Goal: Task Accomplishment & Management: Complete application form

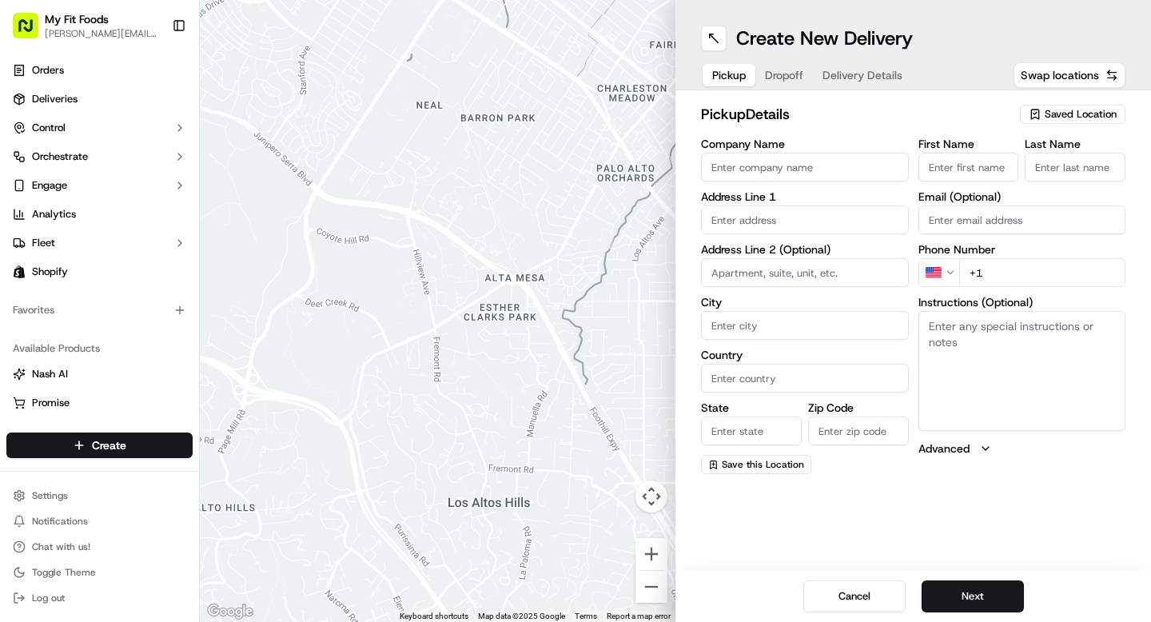
click at [1071, 115] on span "Saved Location" at bounding box center [1081, 114] width 72 height 14
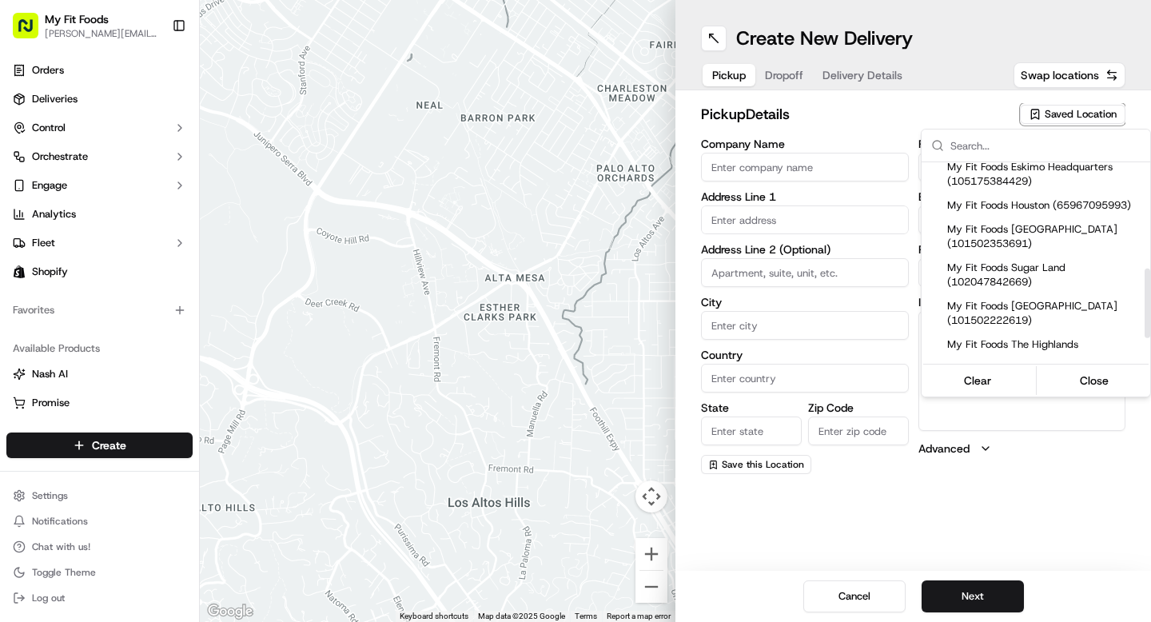
scroll to position [373, 0]
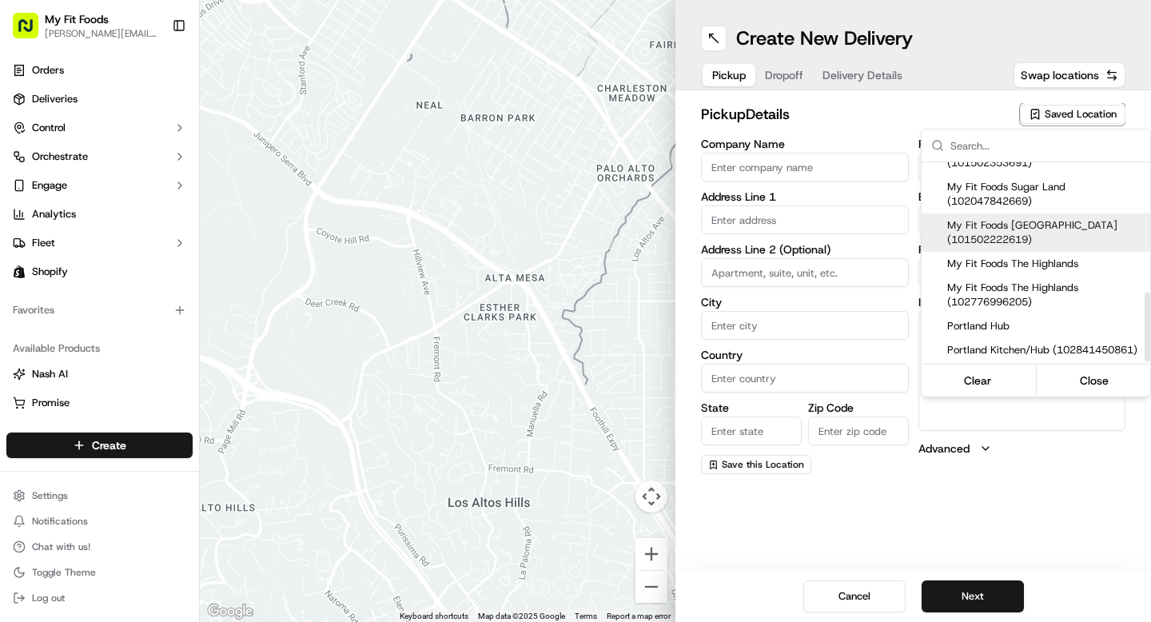
click at [1043, 233] on span "My Fit Foods [GEOGRAPHIC_DATA] (101502222619)" at bounding box center [1045, 232] width 197 height 29
type input "My Fit Foods The Heights"
type input "[STREET_ADDRESS]"
type input "Ste 100"
type input "[GEOGRAPHIC_DATA]"
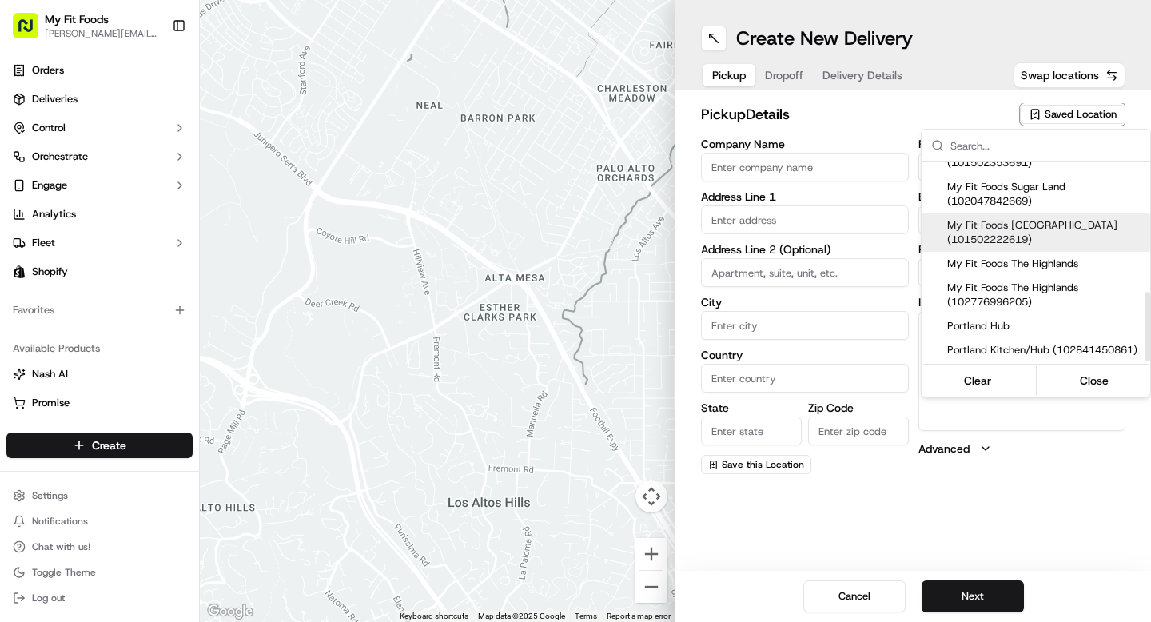
type input "US"
type input "[GEOGRAPHIC_DATA]"
type input "77008"
type input "[PHONE_NUMBER]"
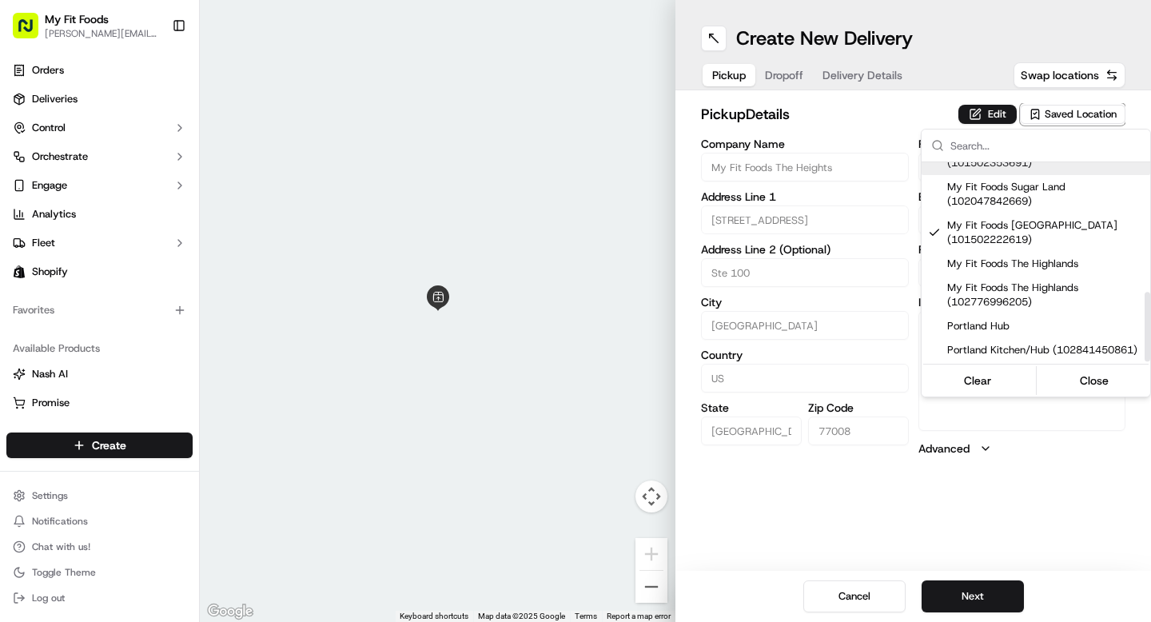
click at [795, 70] on html "My Fit Foods [EMAIL_ADDRESS][DOMAIN_NAME] Toggle Sidebar Orders Deliveries Cont…" at bounding box center [575, 311] width 1151 height 622
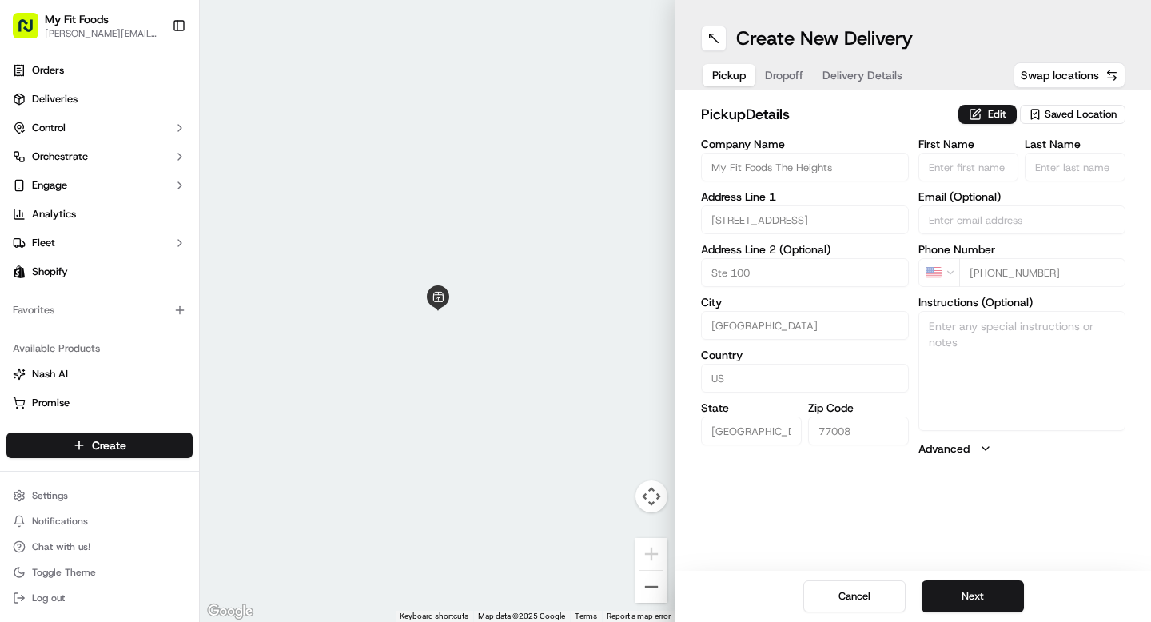
click at [794, 70] on span "Dropoff" at bounding box center [784, 75] width 38 height 16
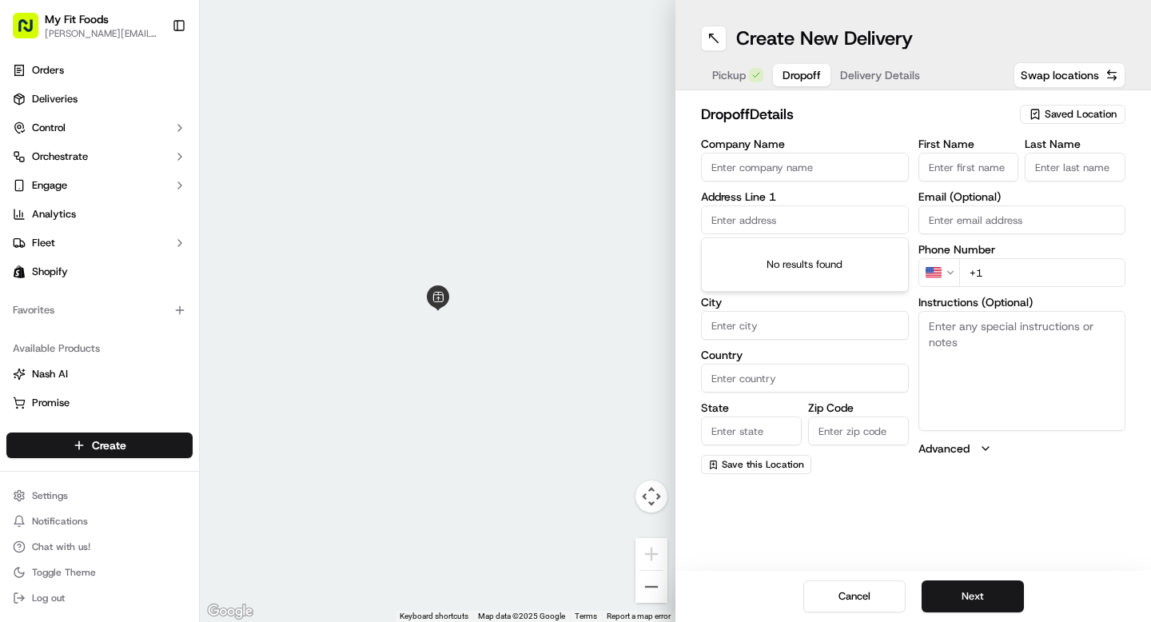
click at [771, 225] on input "text" at bounding box center [805, 219] width 208 height 29
paste input "[STREET_ADDRESS]"
click at [764, 259] on div "[STREET_ADDRESS][DATE]" at bounding box center [805, 253] width 200 height 24
type input "[STREET_ADDRESS][DATE]"
type input "728"
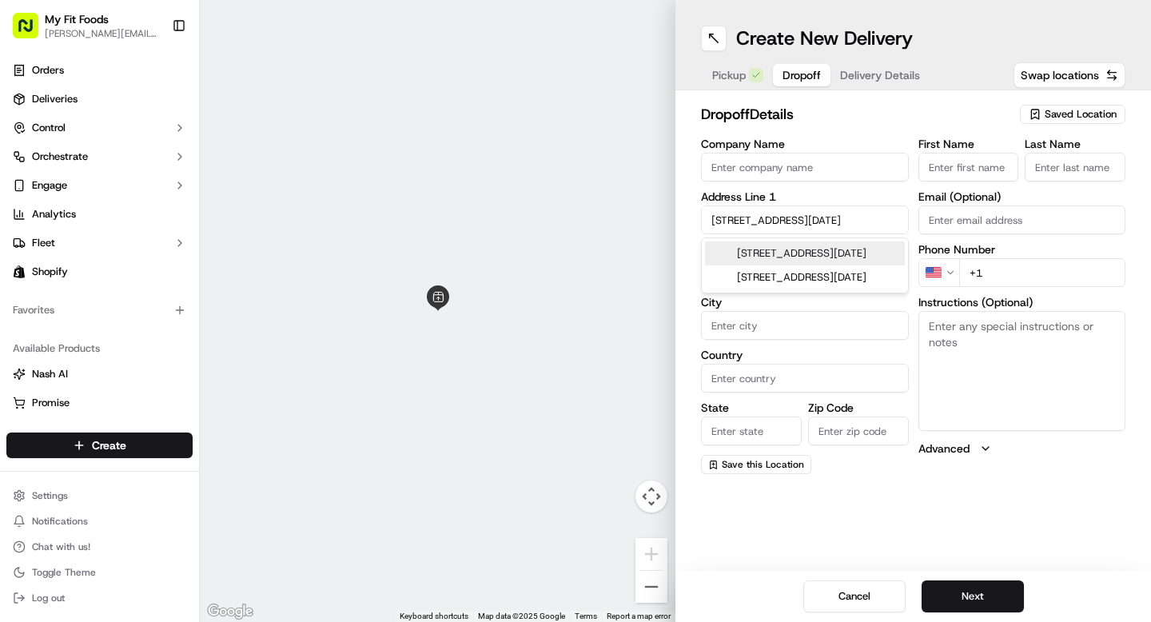
type input "[DATE]"
type input "[GEOGRAPHIC_DATA]"
type input "78407"
type input "[STREET_ADDRESS]"
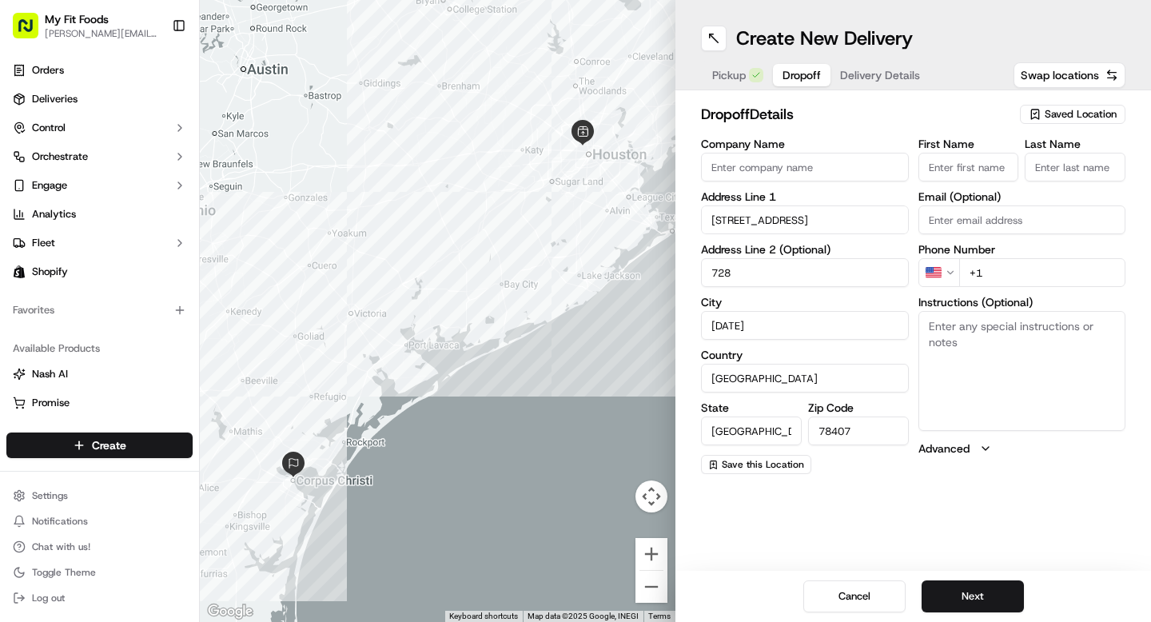
click at [766, 322] on input "[DATE]" at bounding box center [805, 325] width 208 height 29
paste input "[GEOGRAPHIC_DATA]"
click at [796, 327] on input "[GEOGRAPHIC_DATA]" at bounding box center [805, 325] width 208 height 29
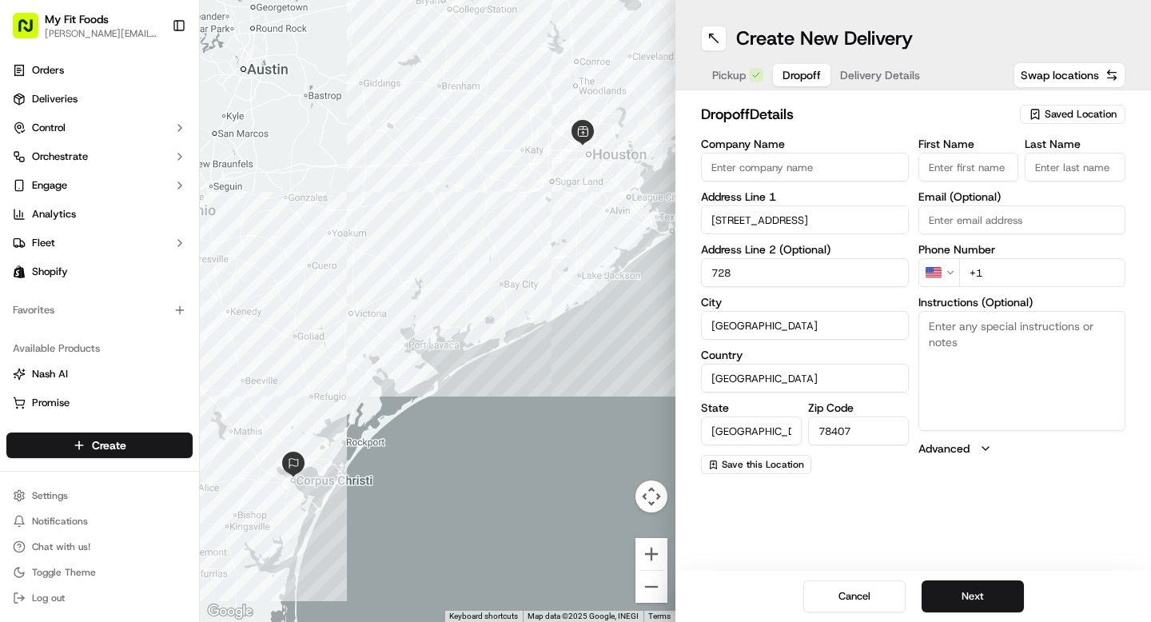
click at [796, 327] on input "[GEOGRAPHIC_DATA]" at bounding box center [805, 325] width 208 height 29
type input "[GEOGRAPHIC_DATA]"
click at [835, 429] on input "78407" at bounding box center [858, 431] width 101 height 29
paste input "7003"
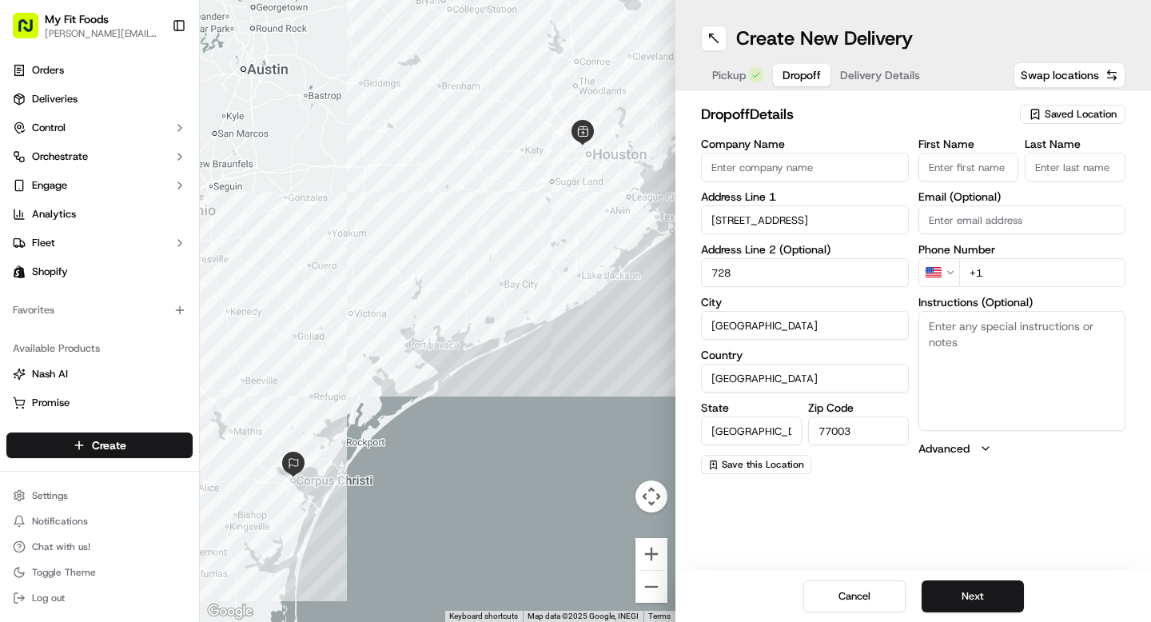
type input "77003"
click at [916, 481] on div "dropoff Details Saved Location Company Name Address Line 1 2404 Navigation Boul…" at bounding box center [914, 288] width 476 height 397
click at [747, 223] on input "[STREET_ADDRESS]" at bounding box center [805, 219] width 208 height 29
click at [787, 218] on input "[STREET_ADDRESS]" at bounding box center [805, 219] width 208 height 29
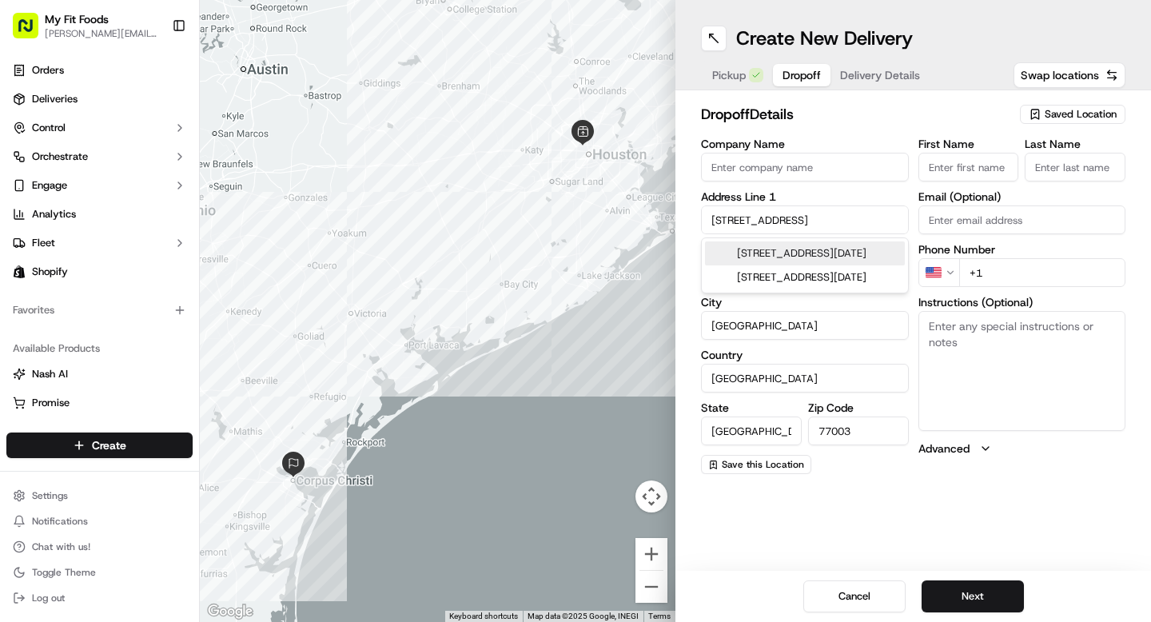
click at [882, 201] on label "Address Line 1" at bounding box center [805, 196] width 208 height 11
click at [743, 261] on input "728" at bounding box center [805, 272] width 208 height 29
click at [789, 536] on div "Create New Delivery Pickup Dropoff Delivery Details Swap locations dropoff Deta…" at bounding box center [914, 311] width 476 height 622
click at [769, 213] on input "[STREET_ADDRESS]" at bounding box center [805, 219] width 208 height 29
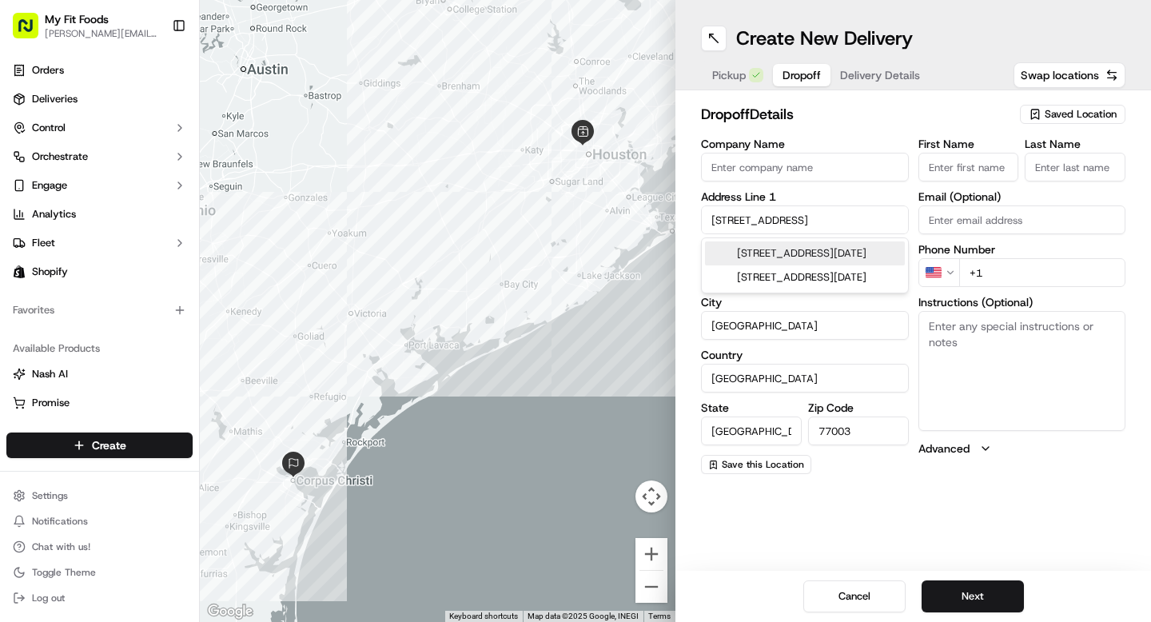
click at [769, 213] on input "[STREET_ADDRESS]" at bounding box center [805, 219] width 208 height 29
click at [584, 381] on div at bounding box center [438, 311] width 476 height 622
click at [798, 220] on input "[STREET_ADDRESS]" at bounding box center [805, 219] width 208 height 29
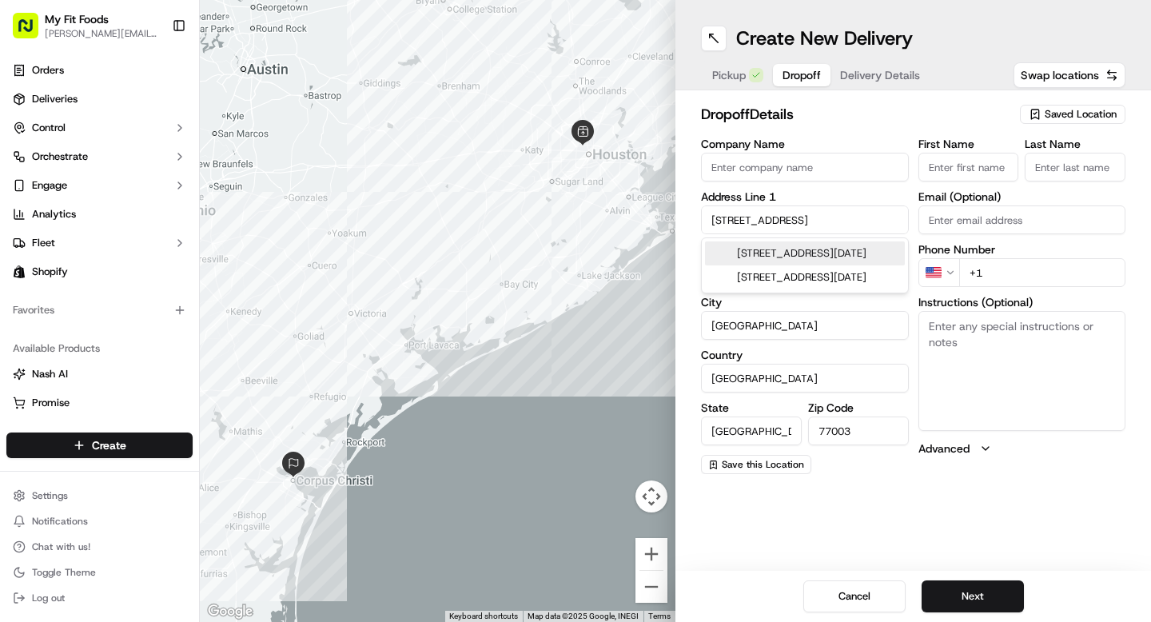
click at [770, 229] on input "[STREET_ADDRESS]" at bounding box center [805, 219] width 208 height 29
paste input "B"
type input "[STREET_ADDRESS]"
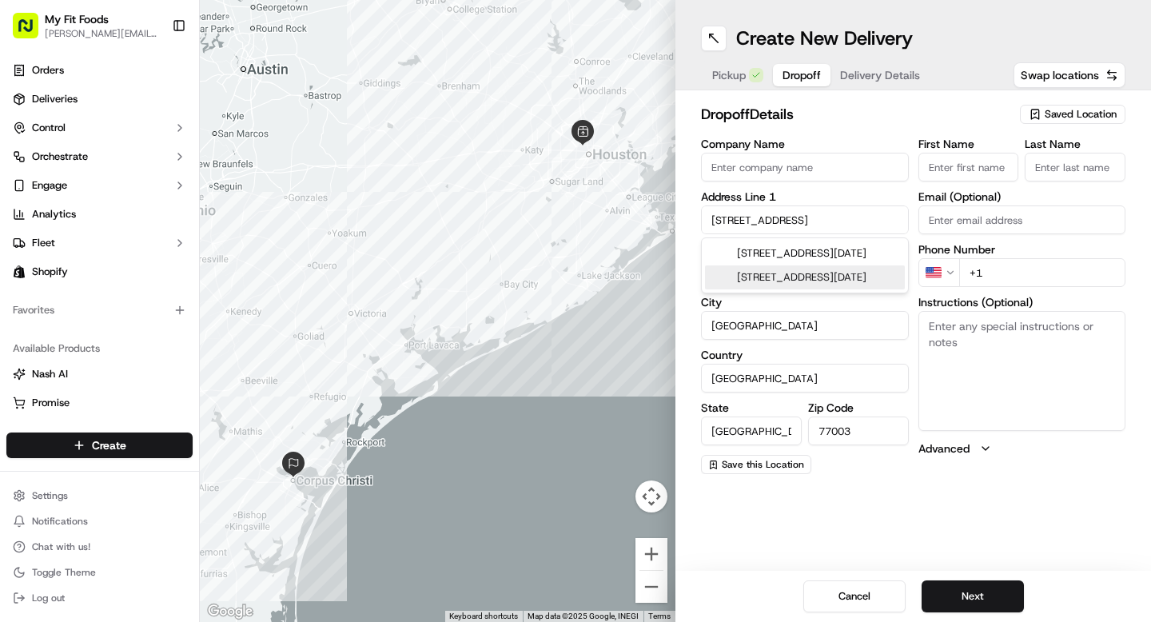
click at [886, 517] on div "Create New Delivery Pickup Dropoff Delivery Details Swap locations dropoff Deta…" at bounding box center [914, 311] width 476 height 622
click at [783, 495] on div "Create New Delivery Pickup Dropoff Delivery Details Swap locations dropoff Deta…" at bounding box center [914, 311] width 476 height 622
click at [770, 185] on div "Company Name Address Line 1 2404 Navigation Blvd Address Line 2 (Optional) [GEO…" at bounding box center [805, 306] width 208 height 336
click at [777, 161] on input "Company Name" at bounding box center [805, 167] width 208 height 29
